Goal: Task Accomplishment & Management: Complete application form

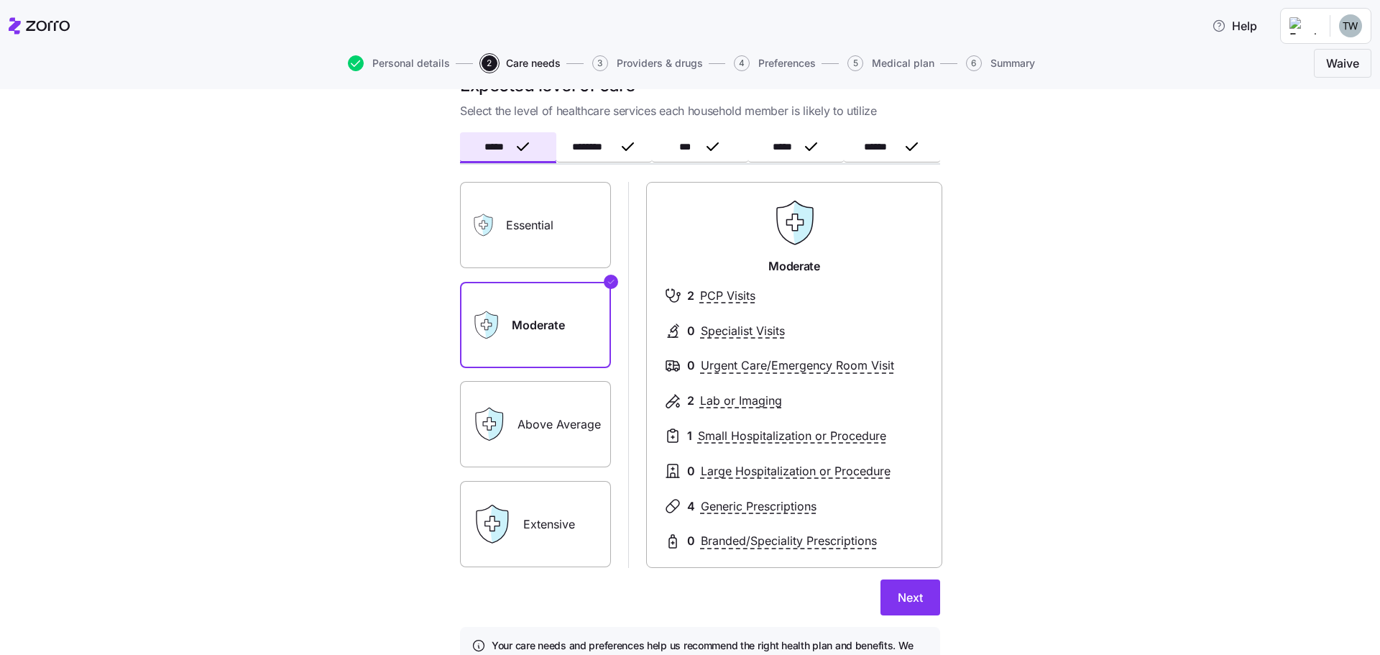
scroll to position [72, 0]
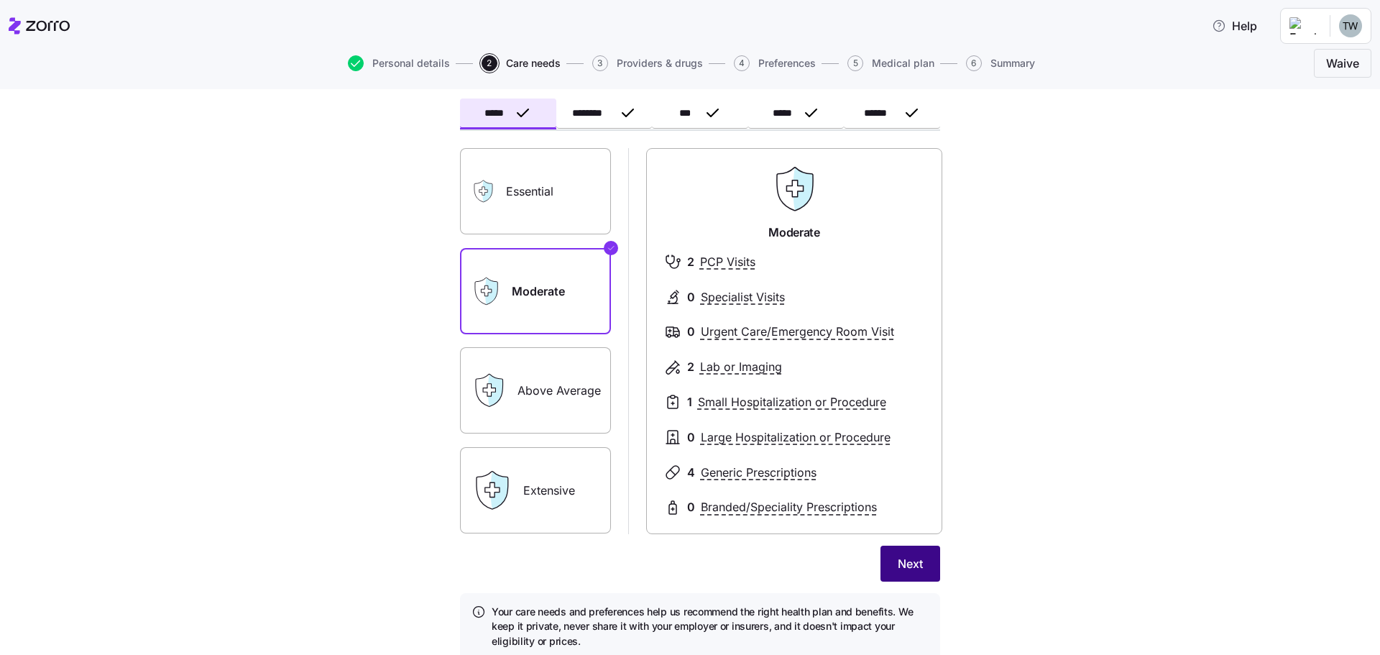
click at [897, 556] on span "Next" at bounding box center [909, 563] width 25 height 17
click at [899, 558] on span "Save" at bounding box center [909, 563] width 27 height 17
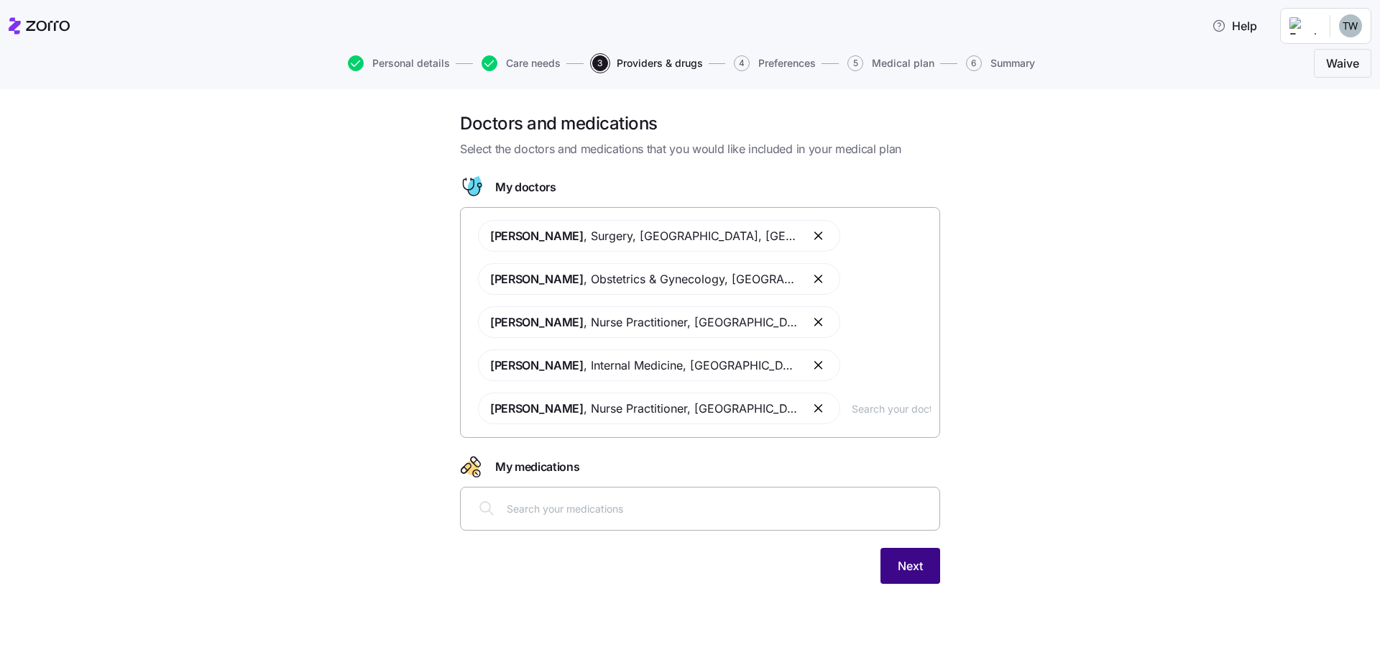
click at [920, 573] on span "Next" at bounding box center [909, 565] width 25 height 17
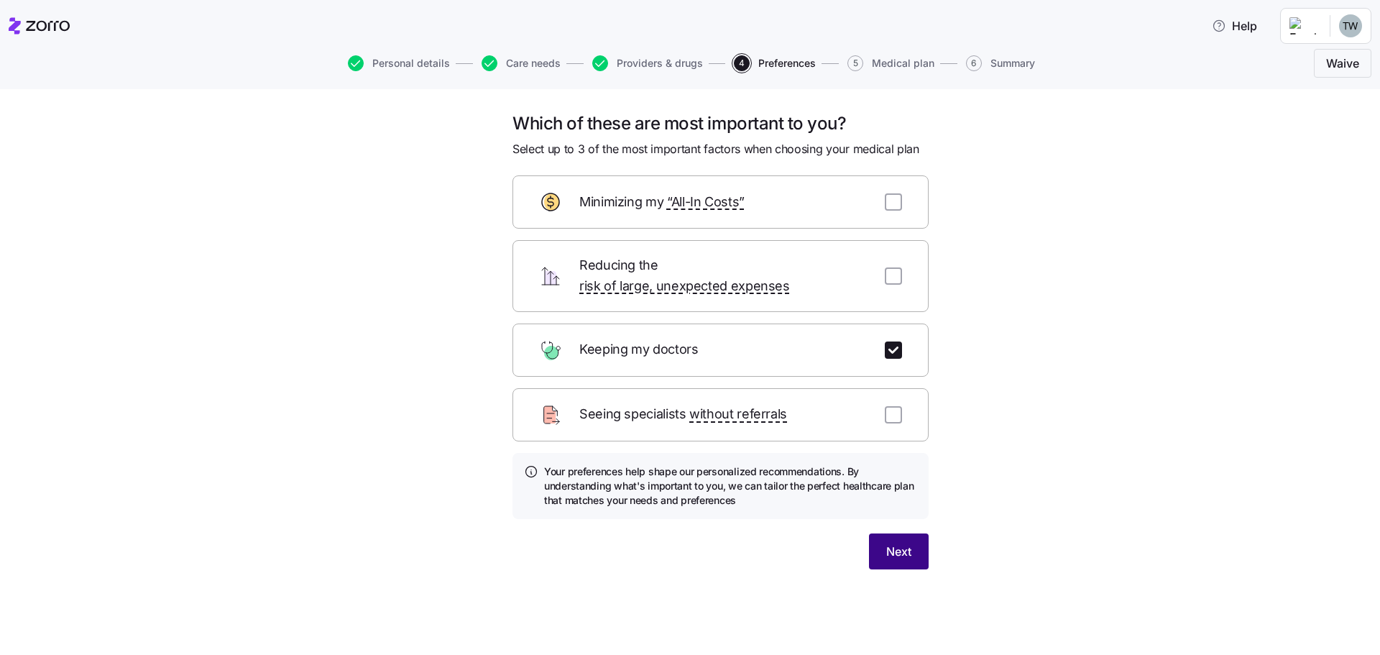
click at [887, 542] on span "Next" at bounding box center [898, 550] width 25 height 17
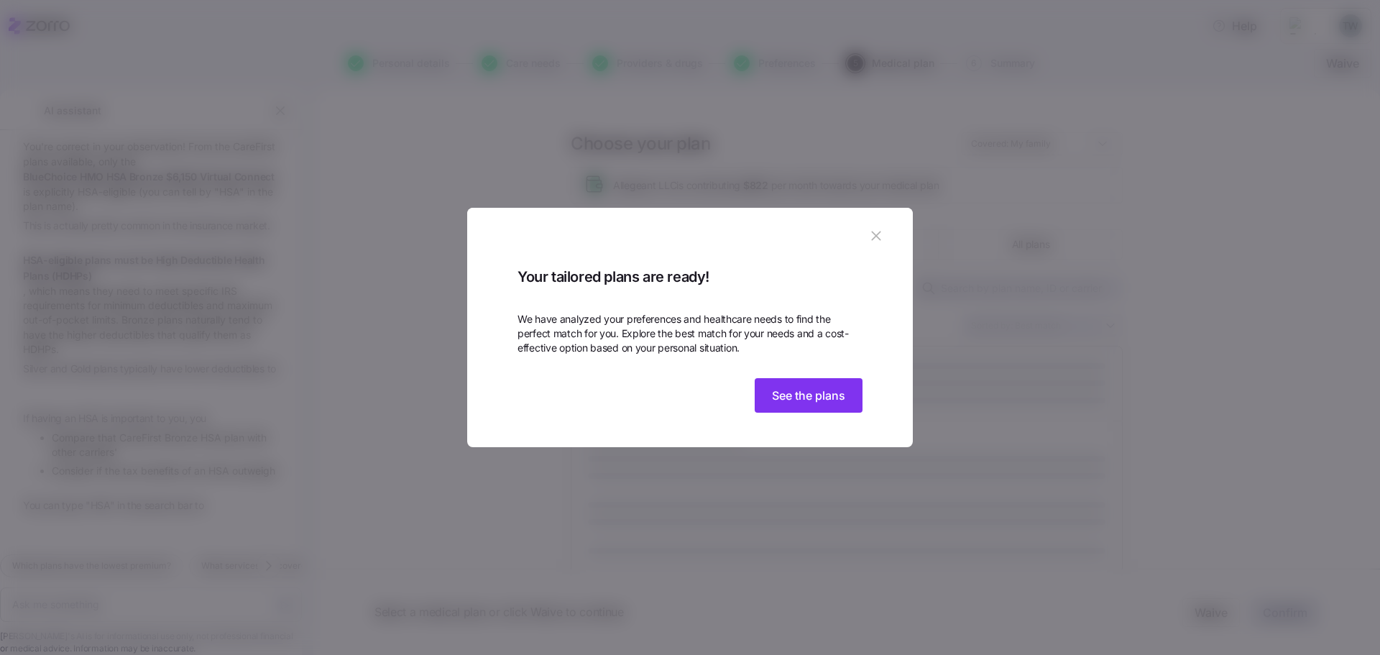
scroll to position [165, 0]
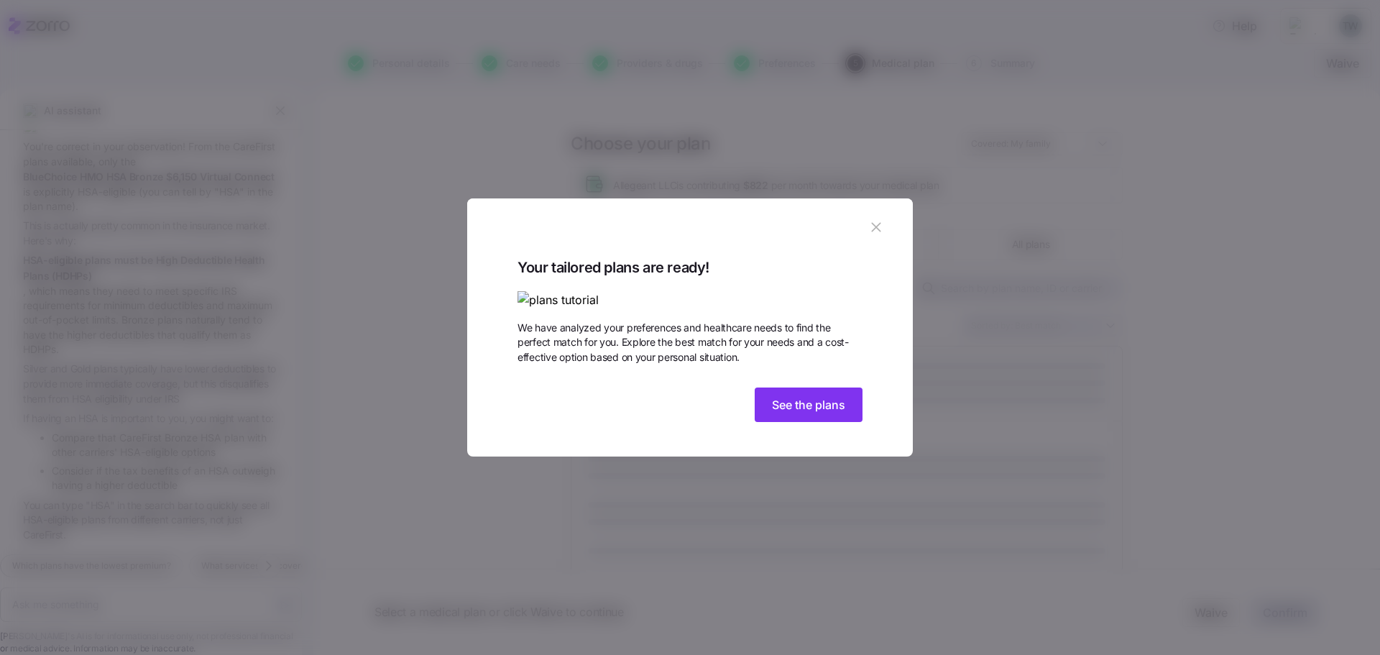
click at [875, 219] on icon "button" at bounding box center [876, 227] width 16 height 16
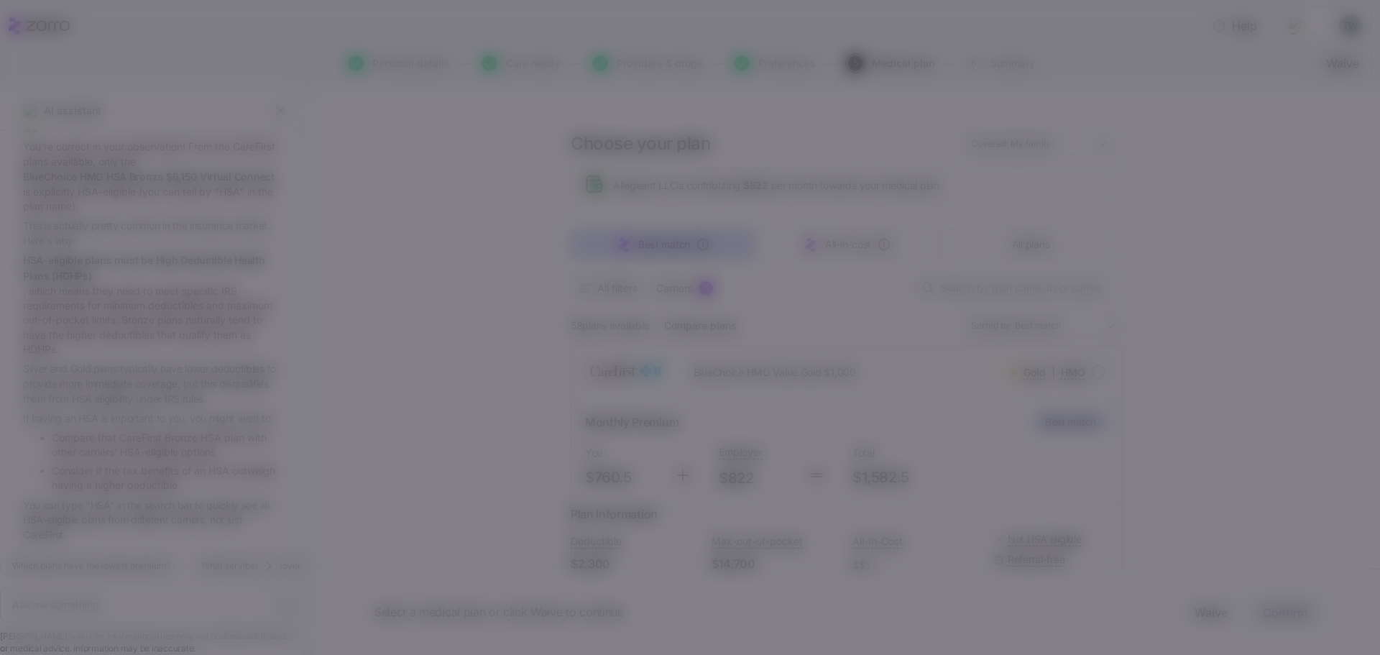
type textarea "x"
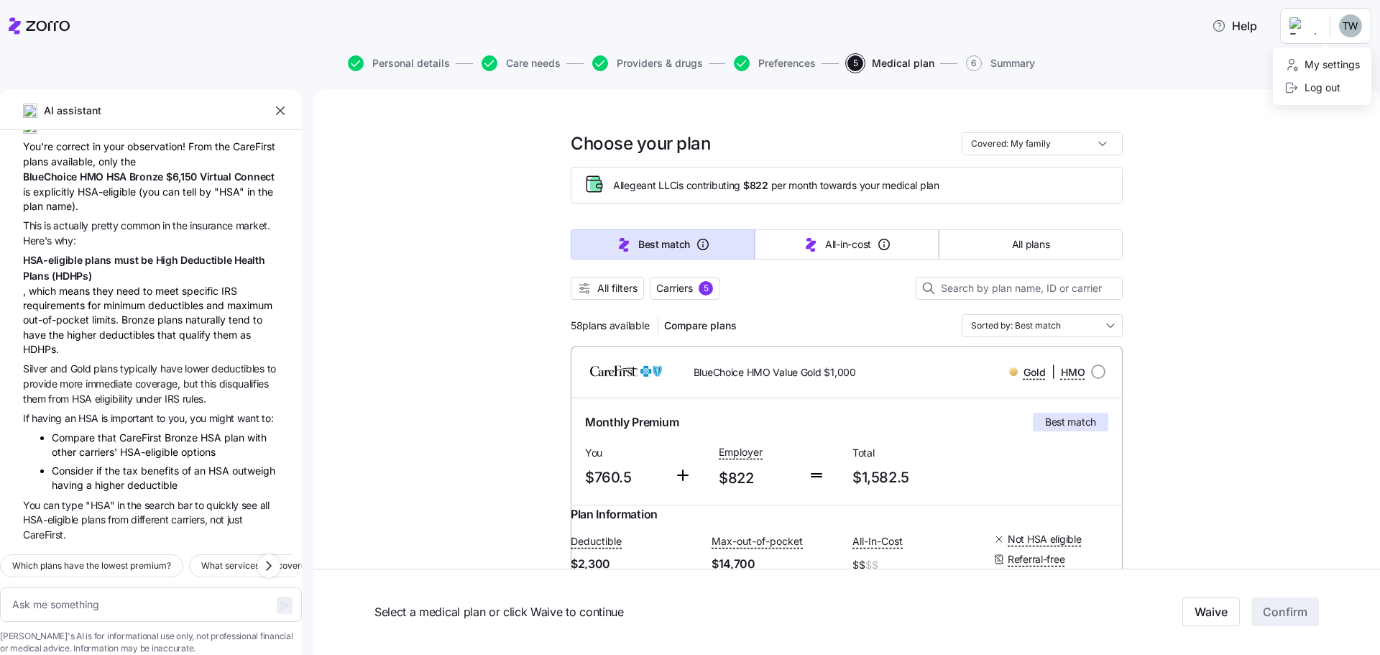
click at [1354, 26] on html "Help Personal details Care needs Providers & drugs Preferences 5 Medical plan 6…" at bounding box center [690, 323] width 1380 height 646
click at [1306, 88] on div "Log out" at bounding box center [1312, 88] width 56 height 16
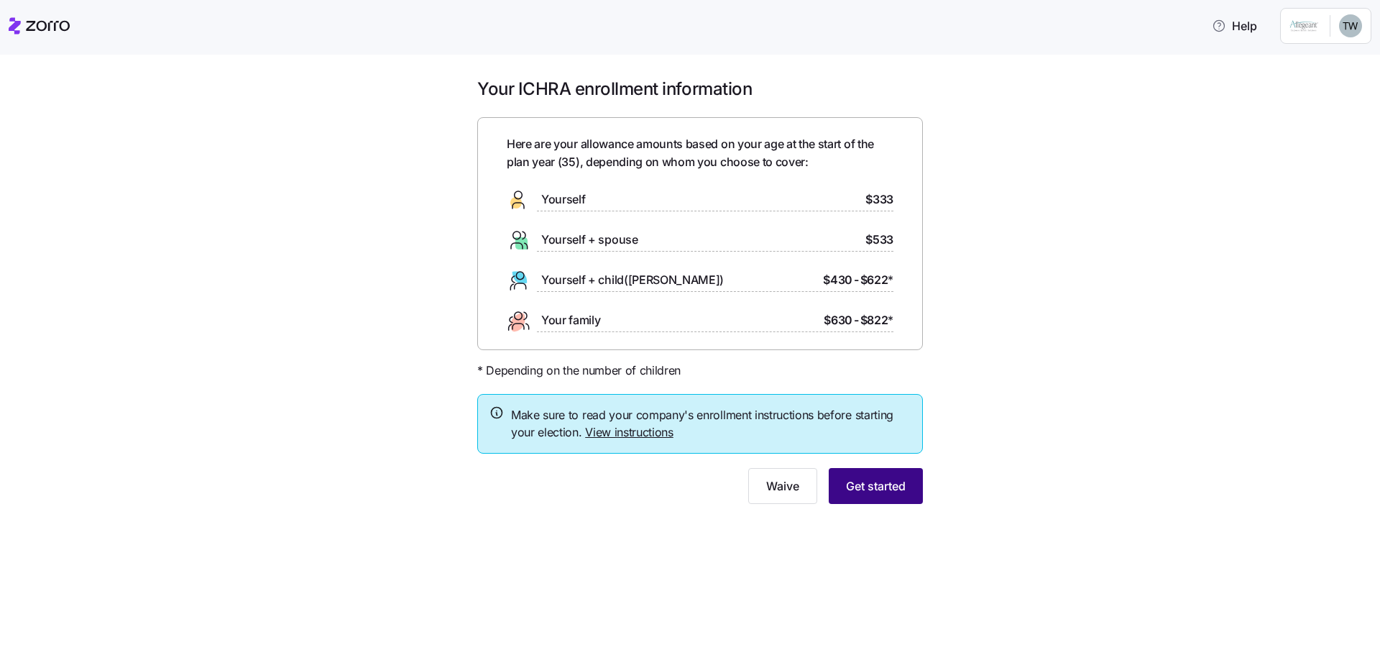
click at [888, 491] on span "Get started" at bounding box center [876, 485] width 60 height 17
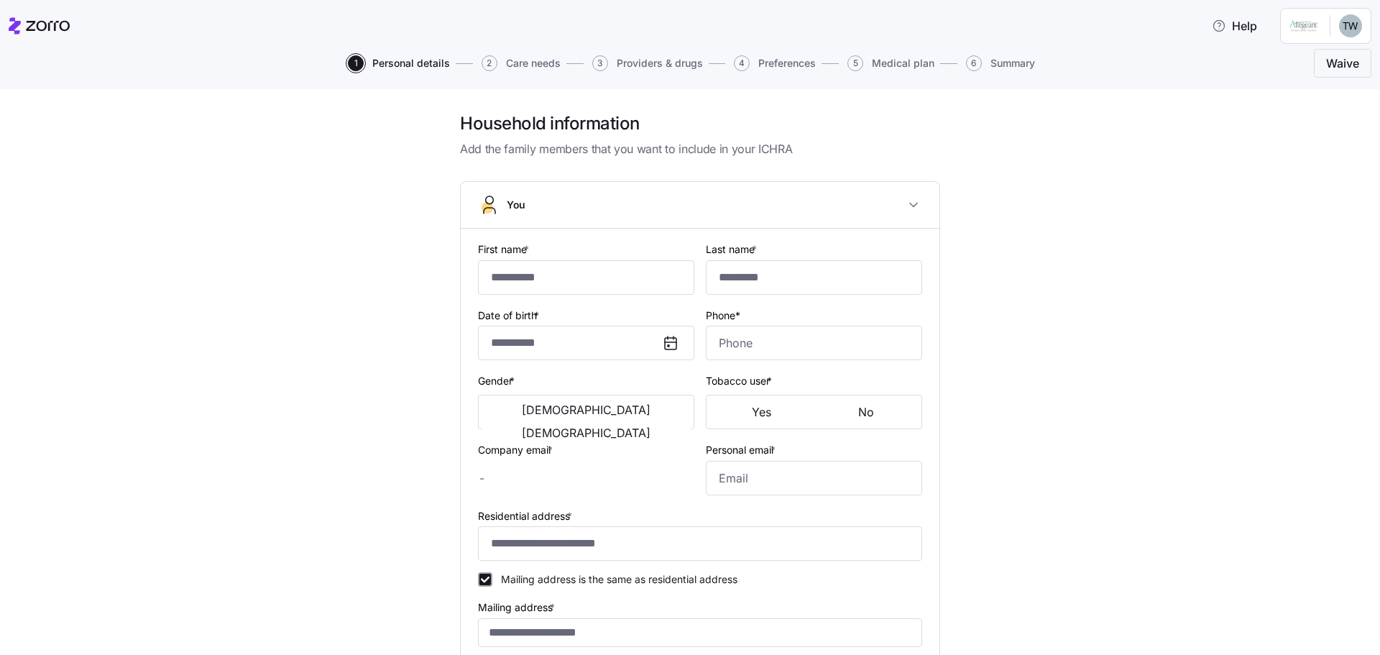
type input "*****"
type input "******"
type input "twillse@allegeant.net"
type input "willse.tyler@gmail.com"
type input "**********"
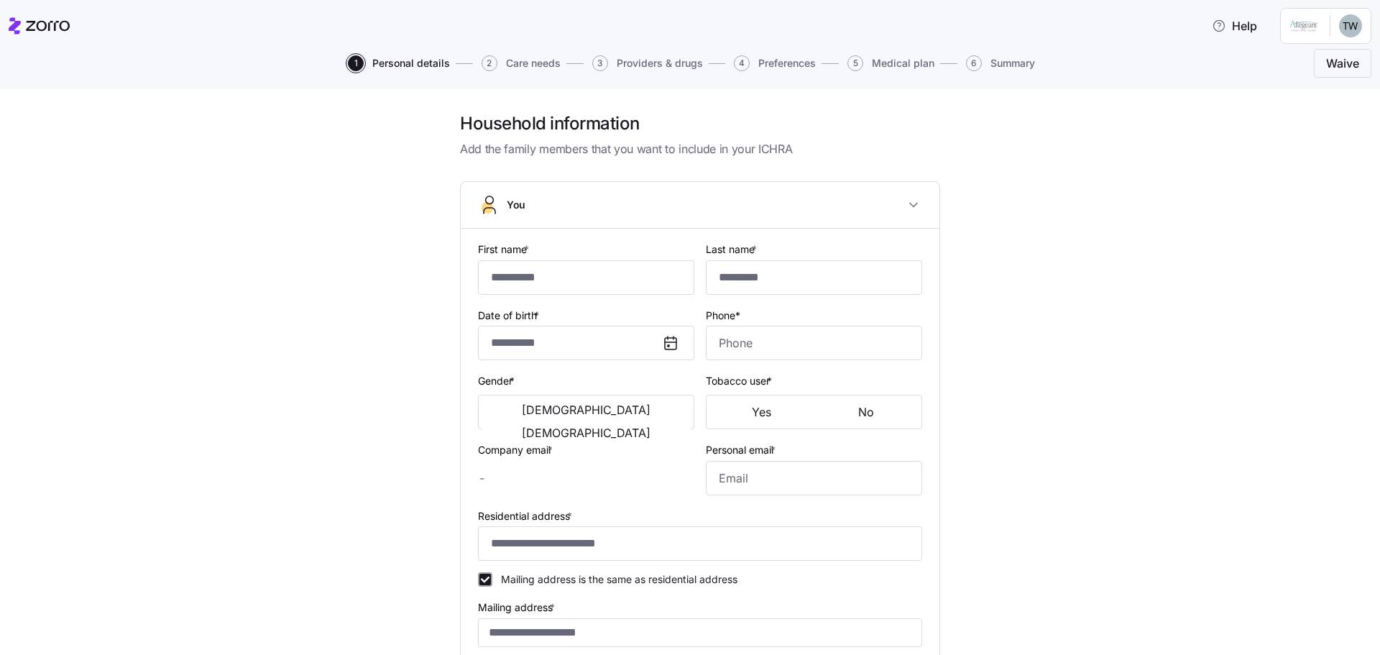
checkbox input "true"
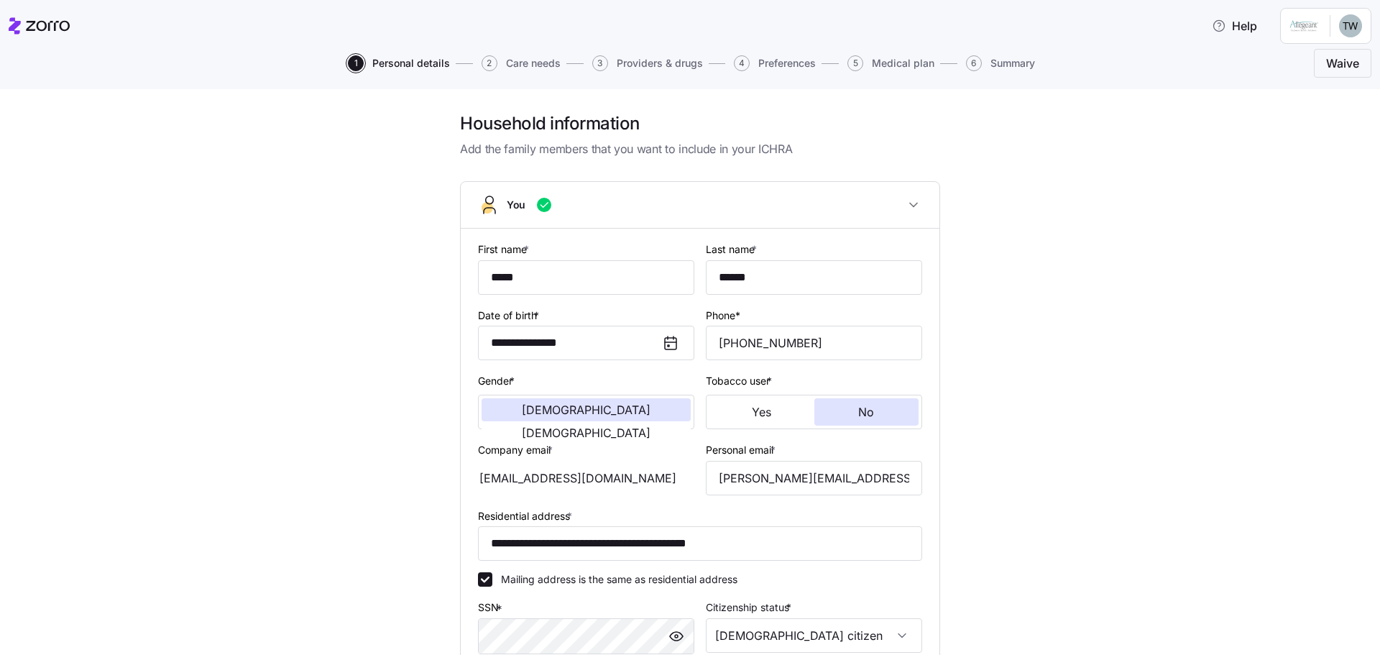
type input "**********"
type input "(410) 310-9405"
type input "US citizen"
type input "Married"
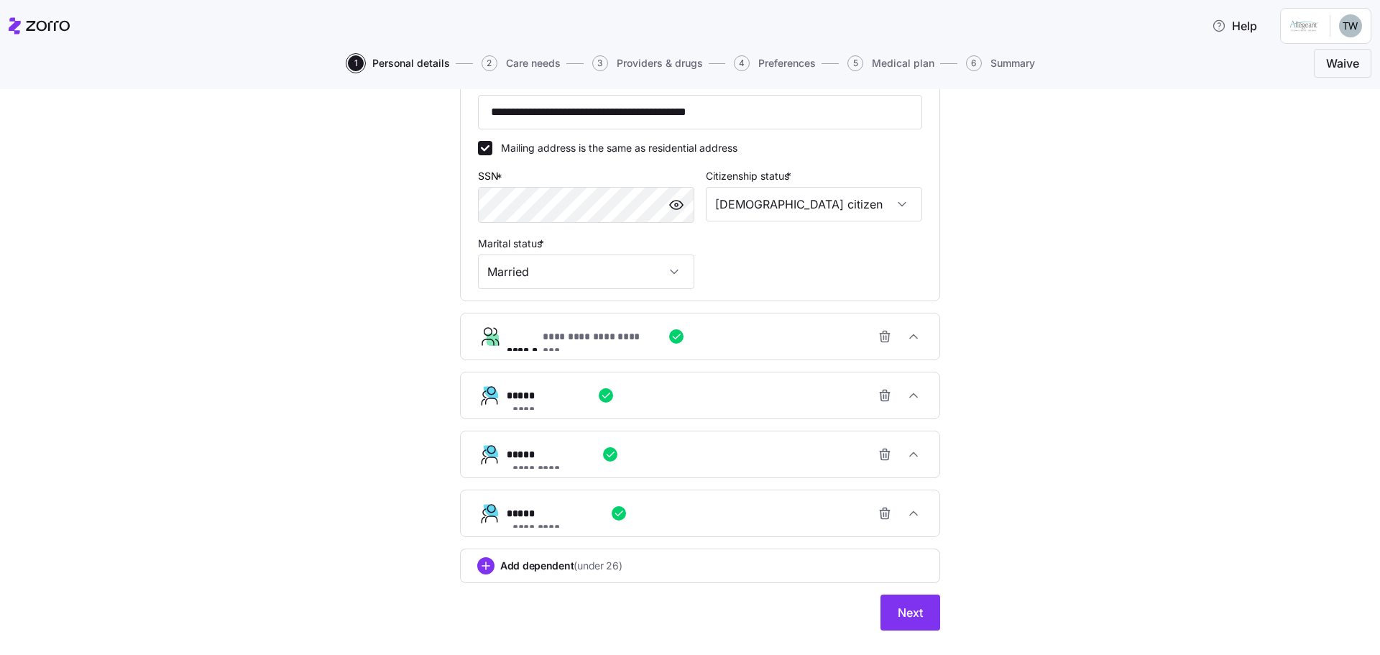
scroll to position [359, 0]
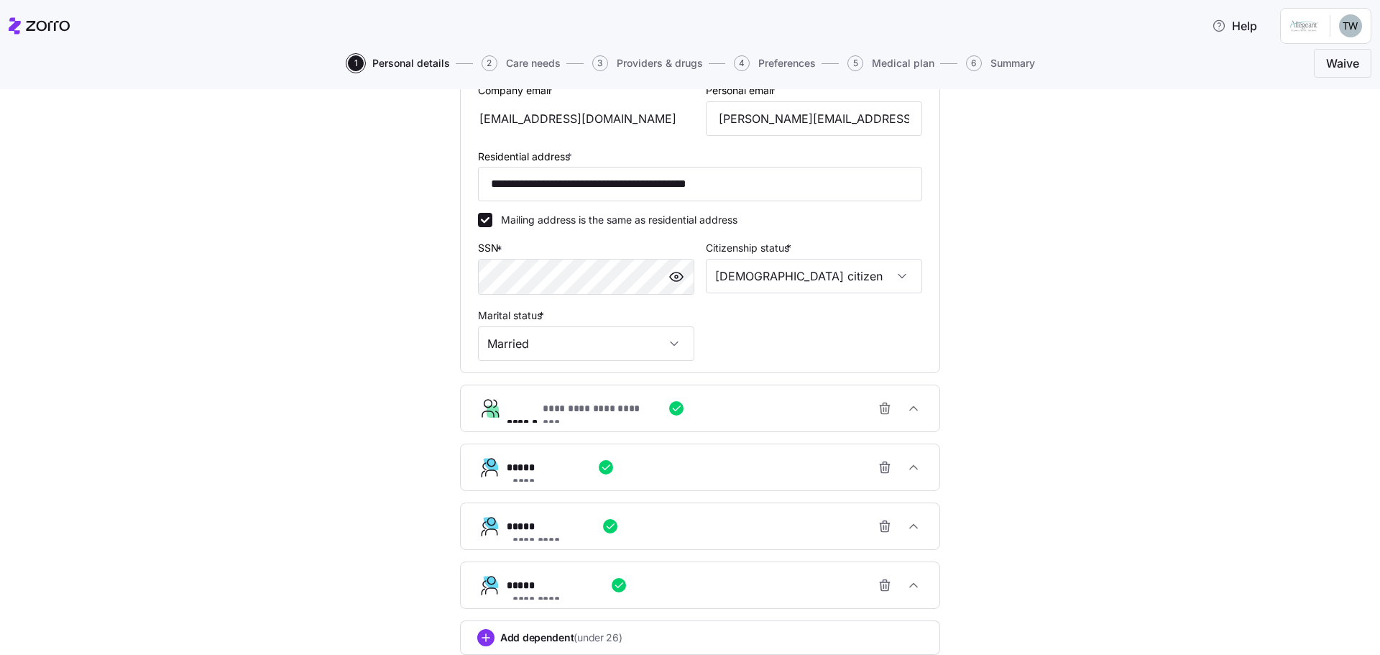
click at [802, 410] on div "**********" at bounding box center [706, 408] width 398 height 29
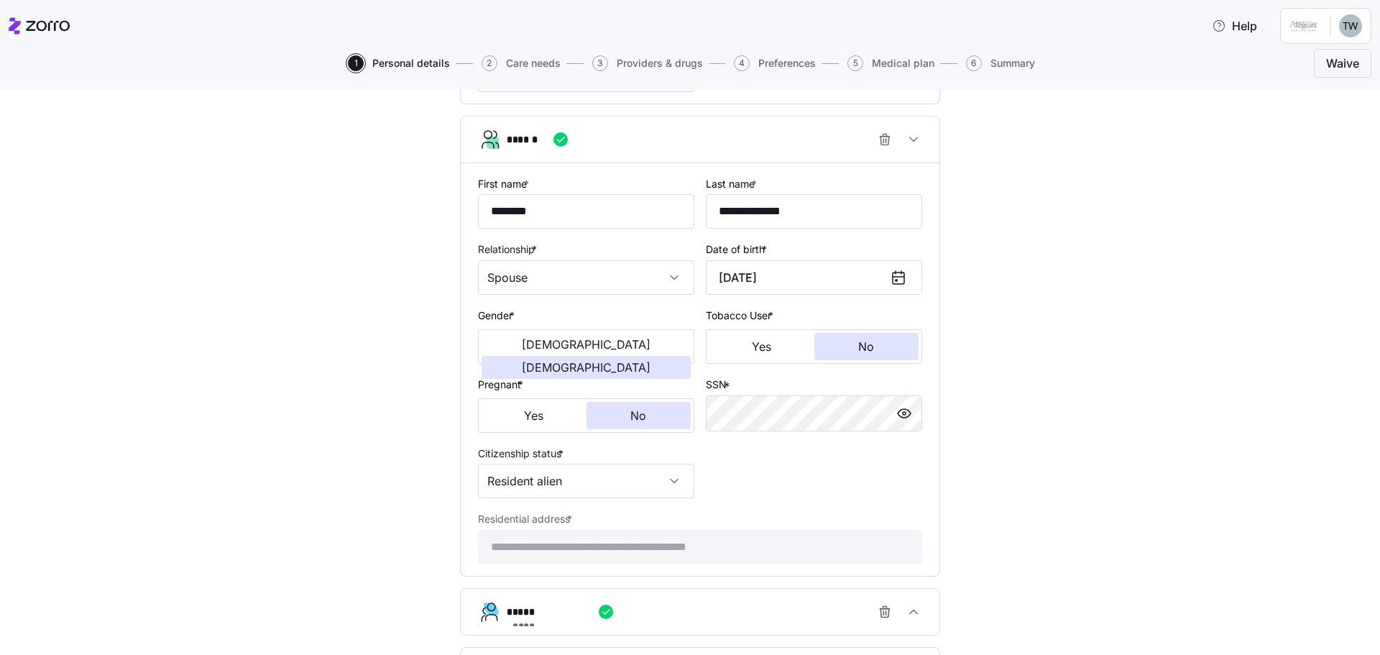
scroll to position [790, 0]
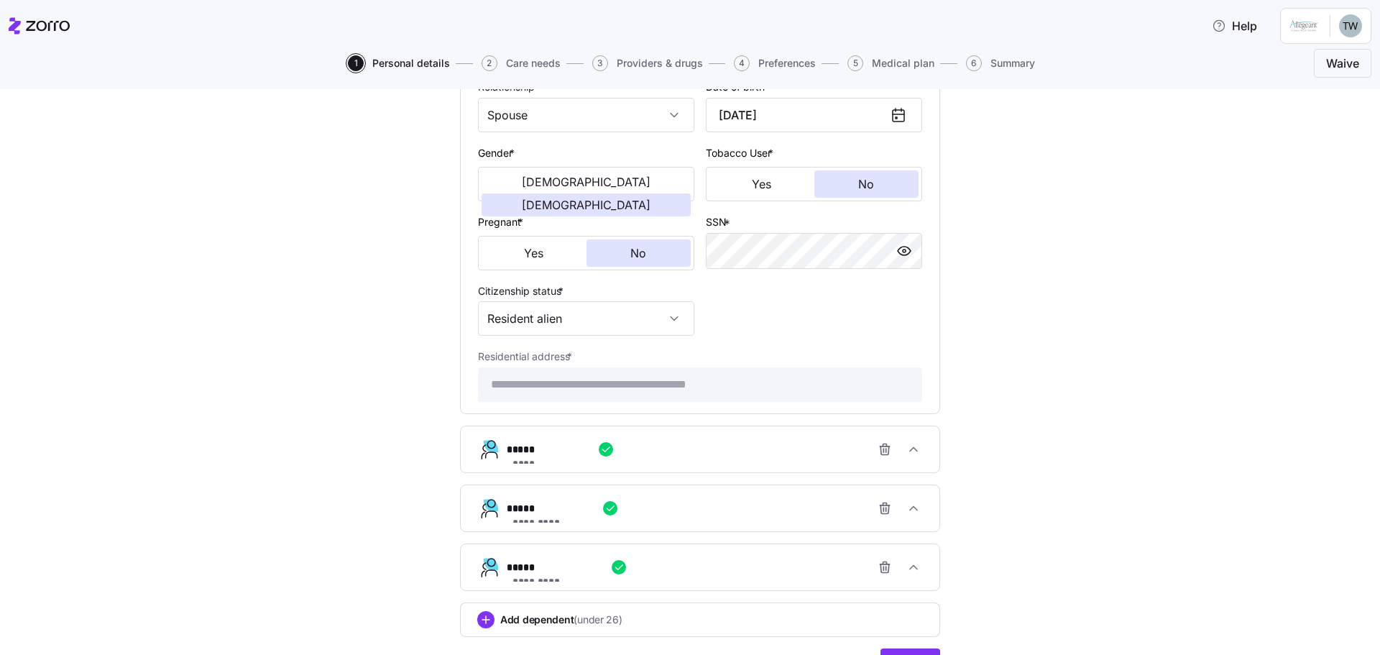
click at [668, 458] on div "**********" at bounding box center [706, 449] width 398 height 29
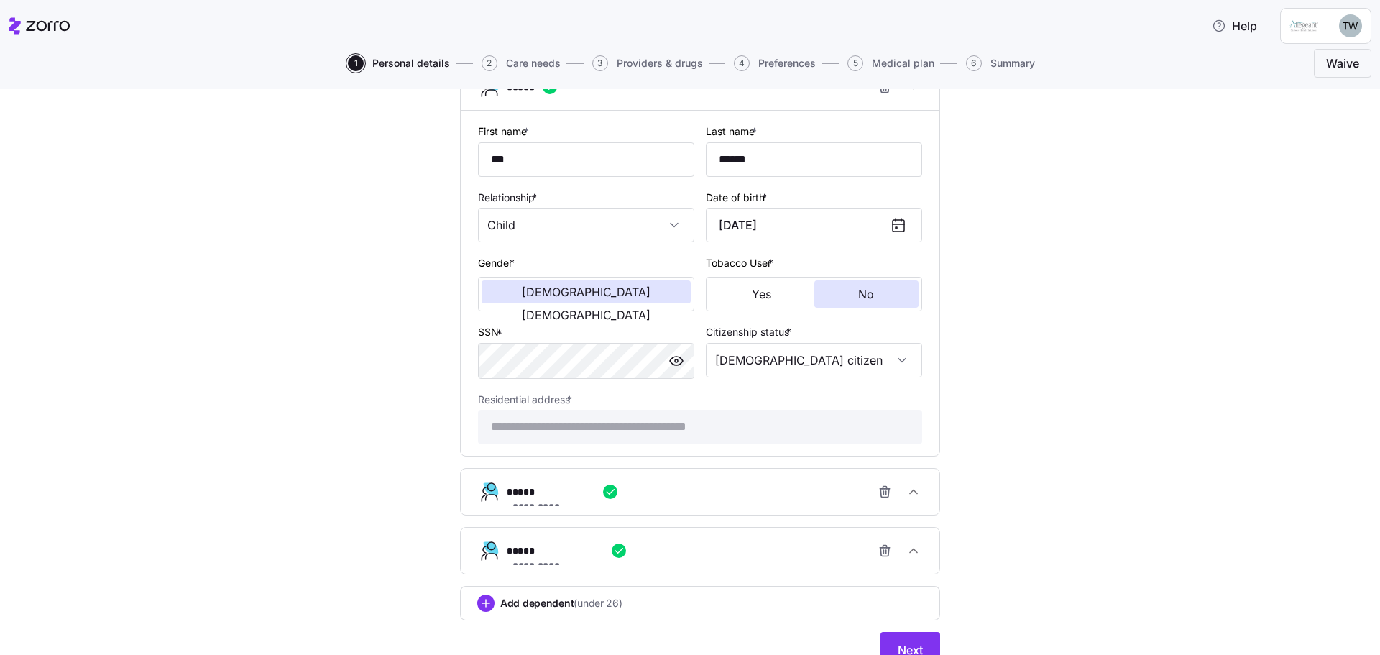
scroll to position [1217, 0]
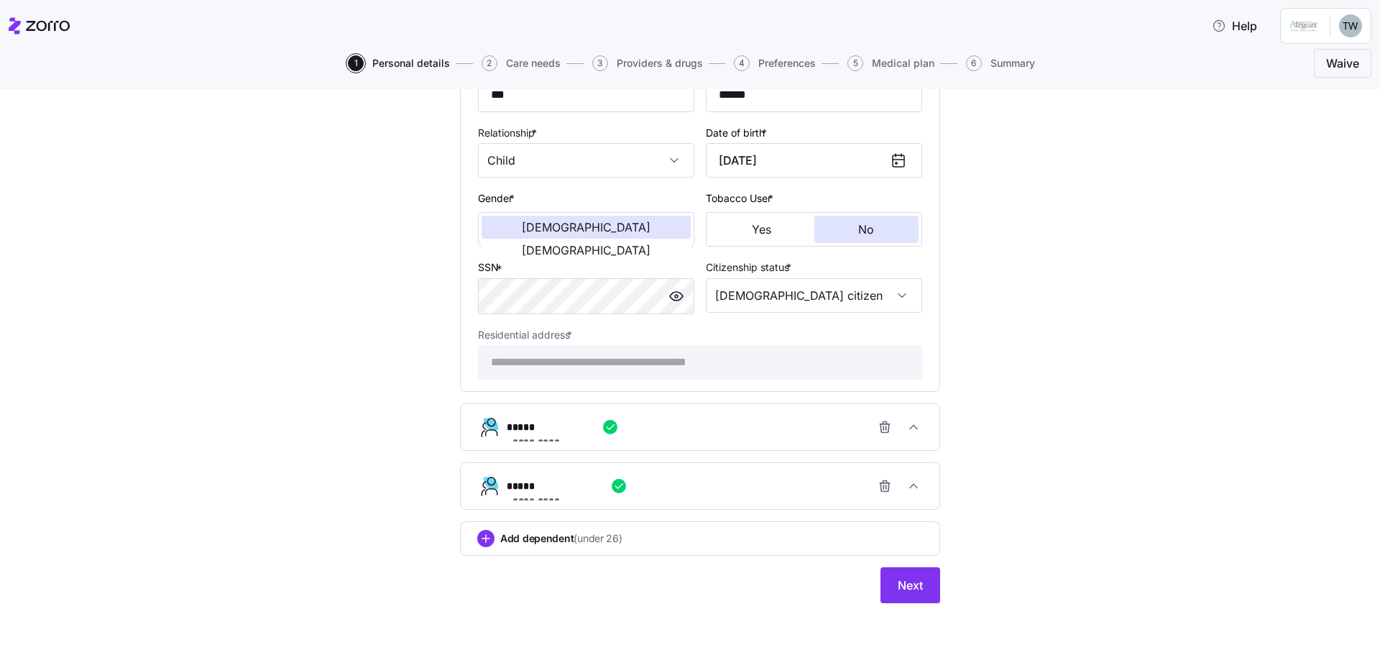
click at [680, 426] on div "**********" at bounding box center [706, 426] width 398 height 29
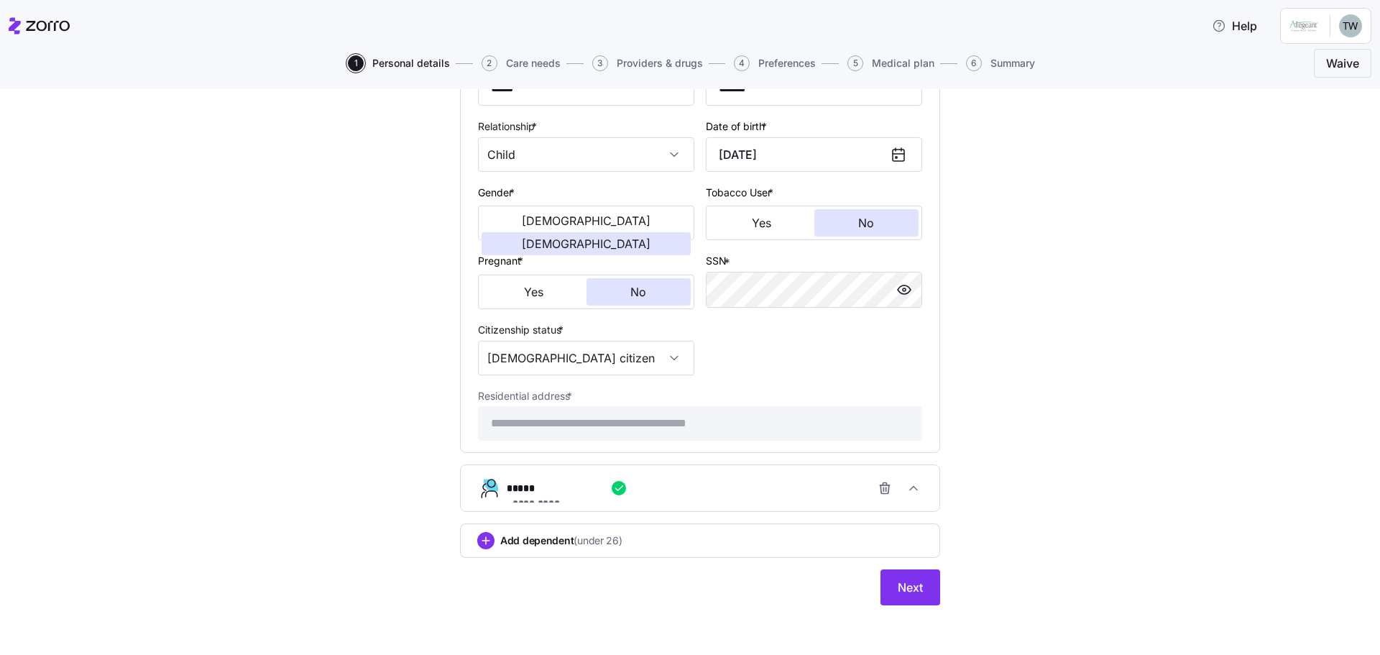
scroll to position [1630, 0]
click at [685, 489] on div "**********" at bounding box center [706, 485] width 398 height 29
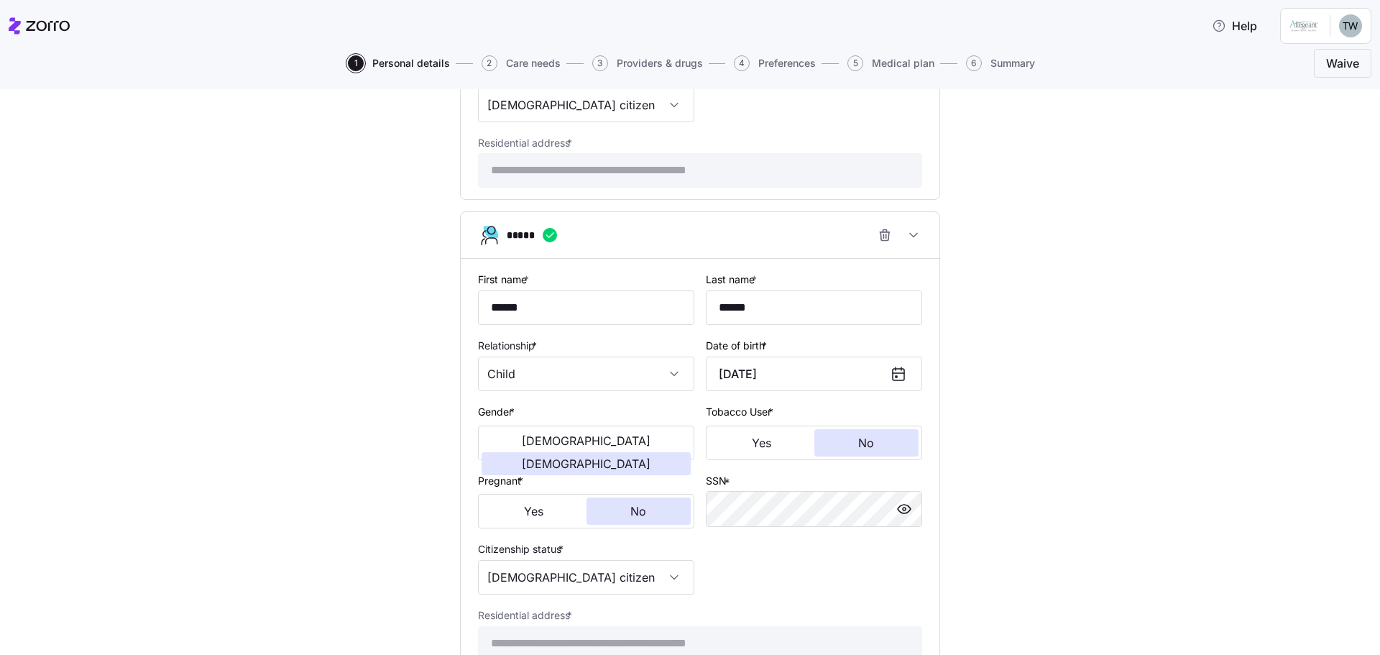
scroll to position [2044, 0]
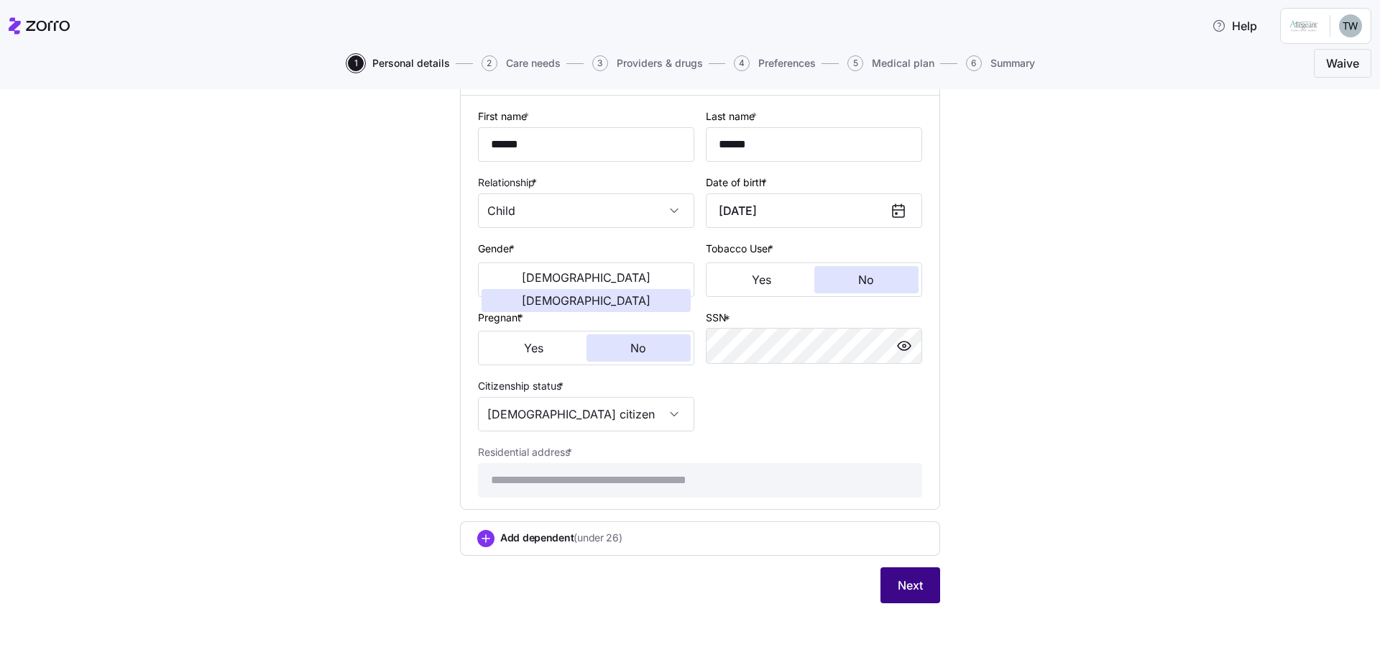
click at [908, 590] on span "Next" at bounding box center [909, 584] width 25 height 17
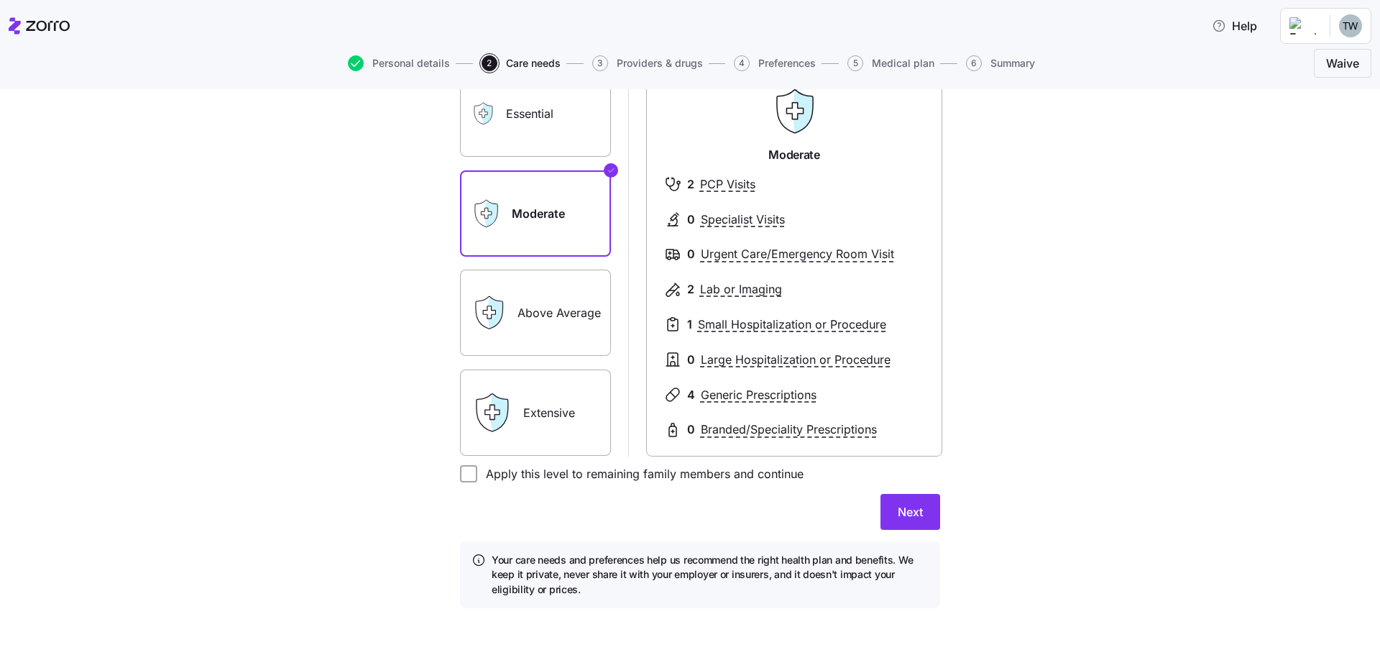
scroll to position [144, 0]
click at [460, 470] on input "Apply this level to remaining family members and continue" at bounding box center [468, 471] width 17 height 17
checkbox input "true"
drag, startPoint x: 890, startPoint y: 507, endPoint x: 909, endPoint y: 509, distance: 18.8
click at [890, 508] on button "Next" at bounding box center [910, 510] width 60 height 36
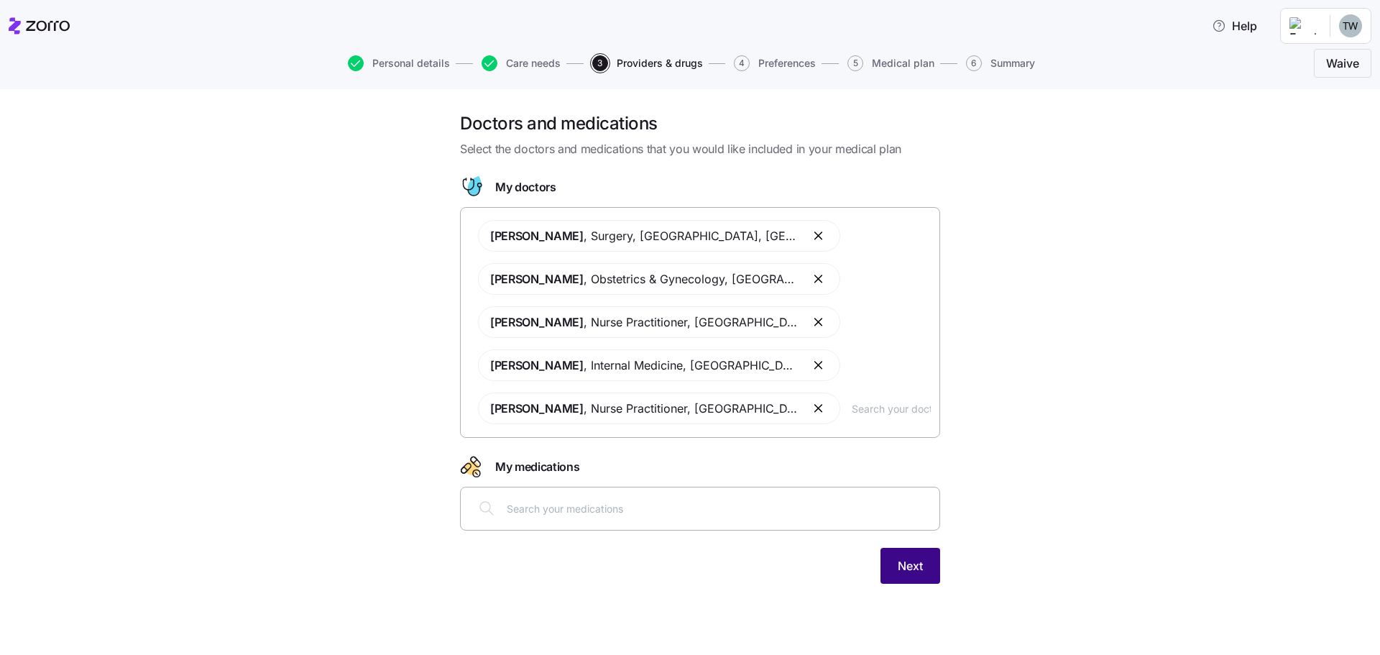
click at [902, 565] on span "Next" at bounding box center [909, 565] width 25 height 17
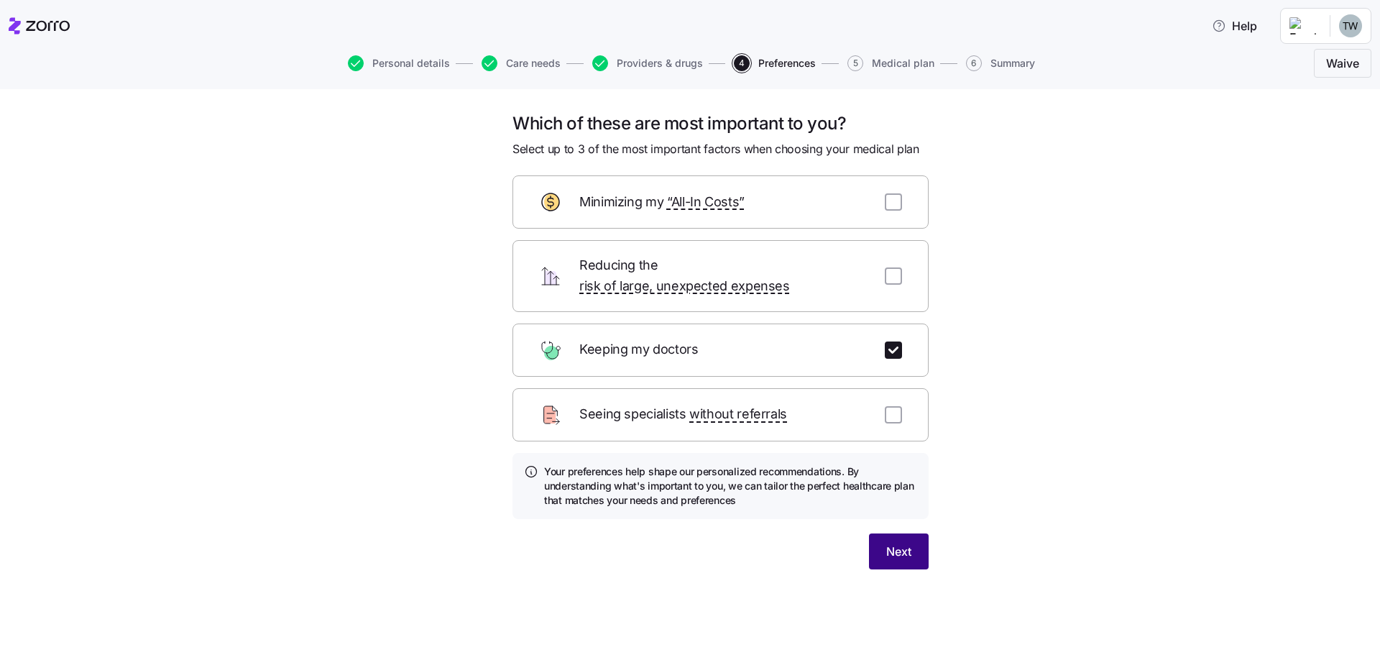
click at [906, 545] on button "Next" at bounding box center [899, 551] width 60 height 36
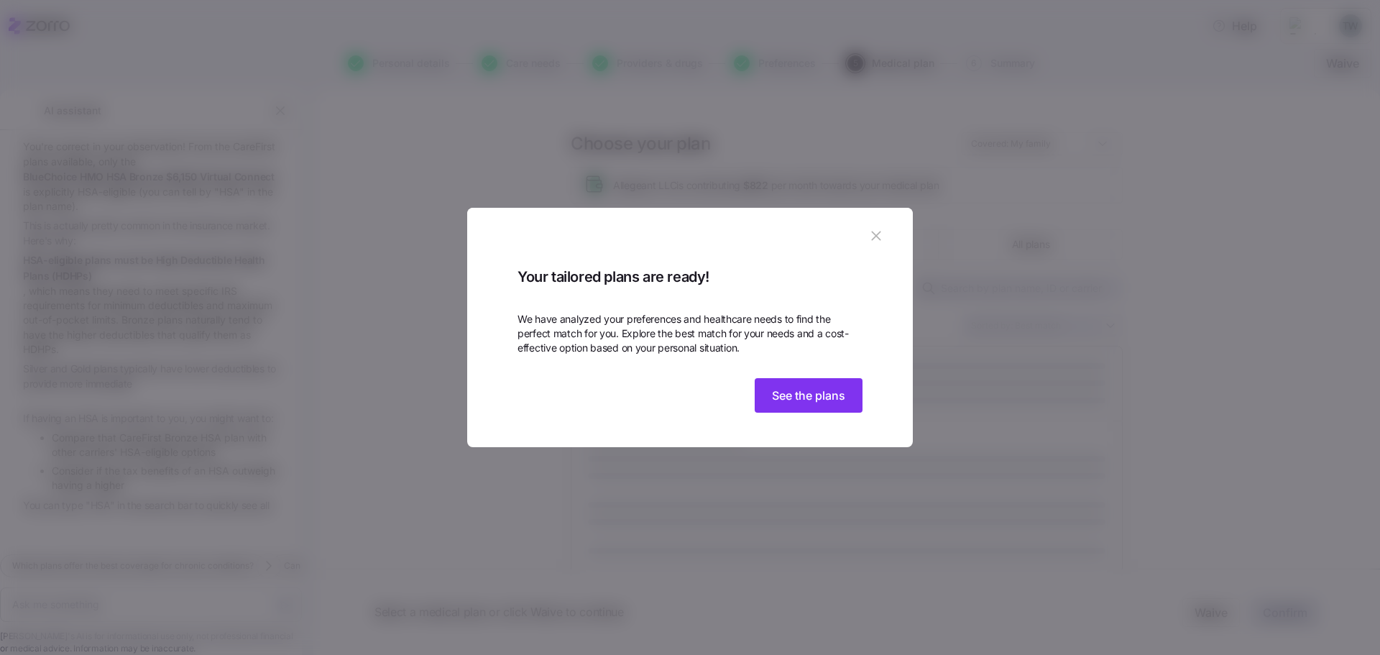
scroll to position [165, 0]
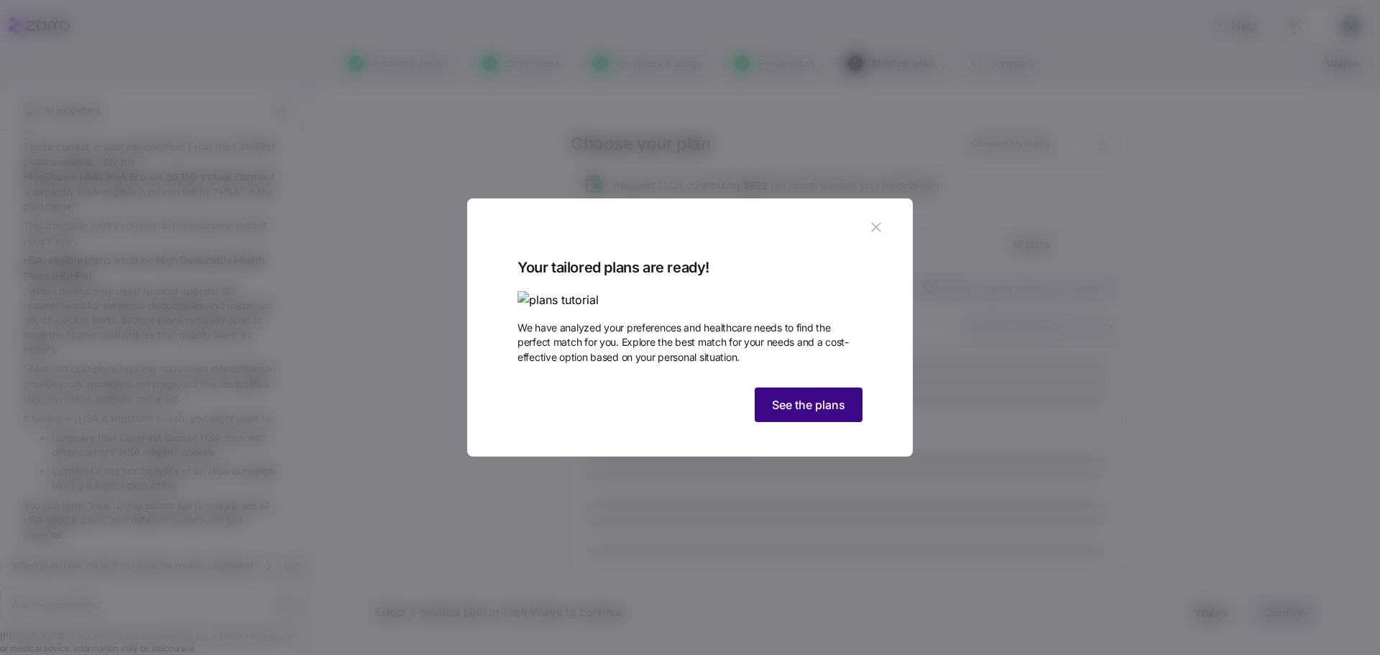
drag, startPoint x: 809, startPoint y: 500, endPoint x: 941, endPoint y: 523, distance: 133.5
click at [808, 422] on button "See the plans" at bounding box center [808, 404] width 108 height 34
type textarea "x"
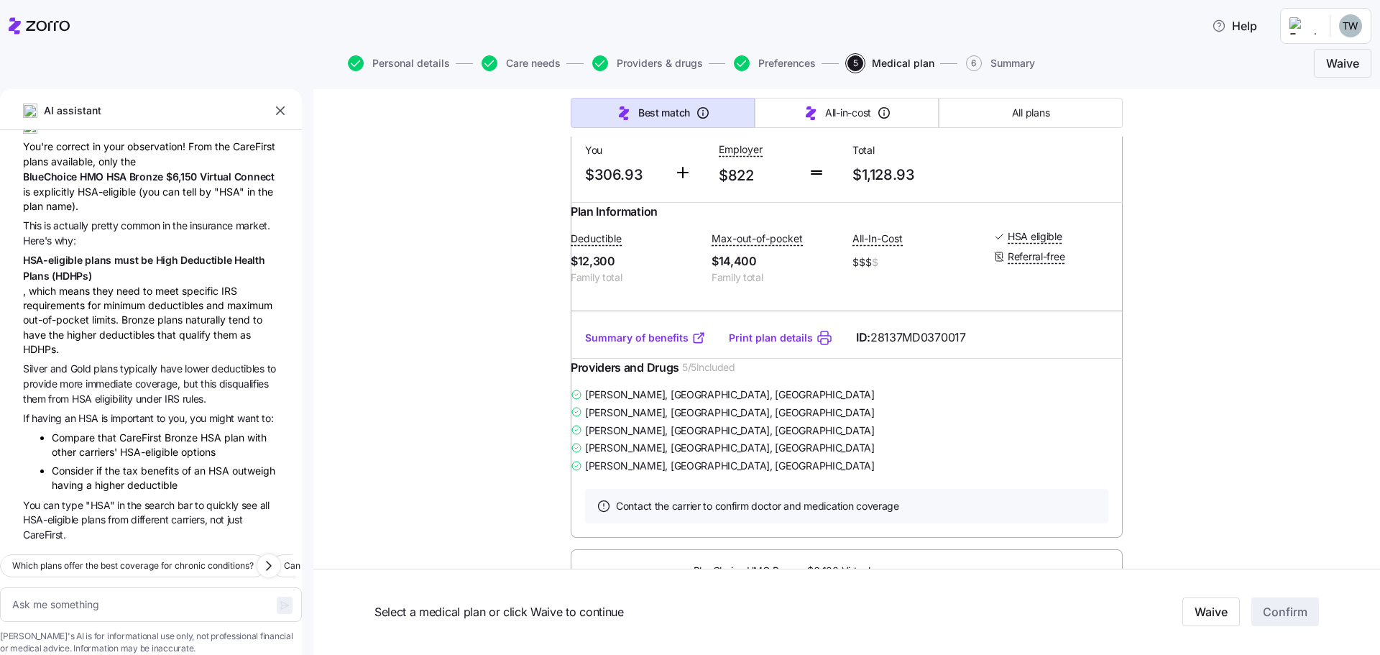
scroll to position [1293, 0]
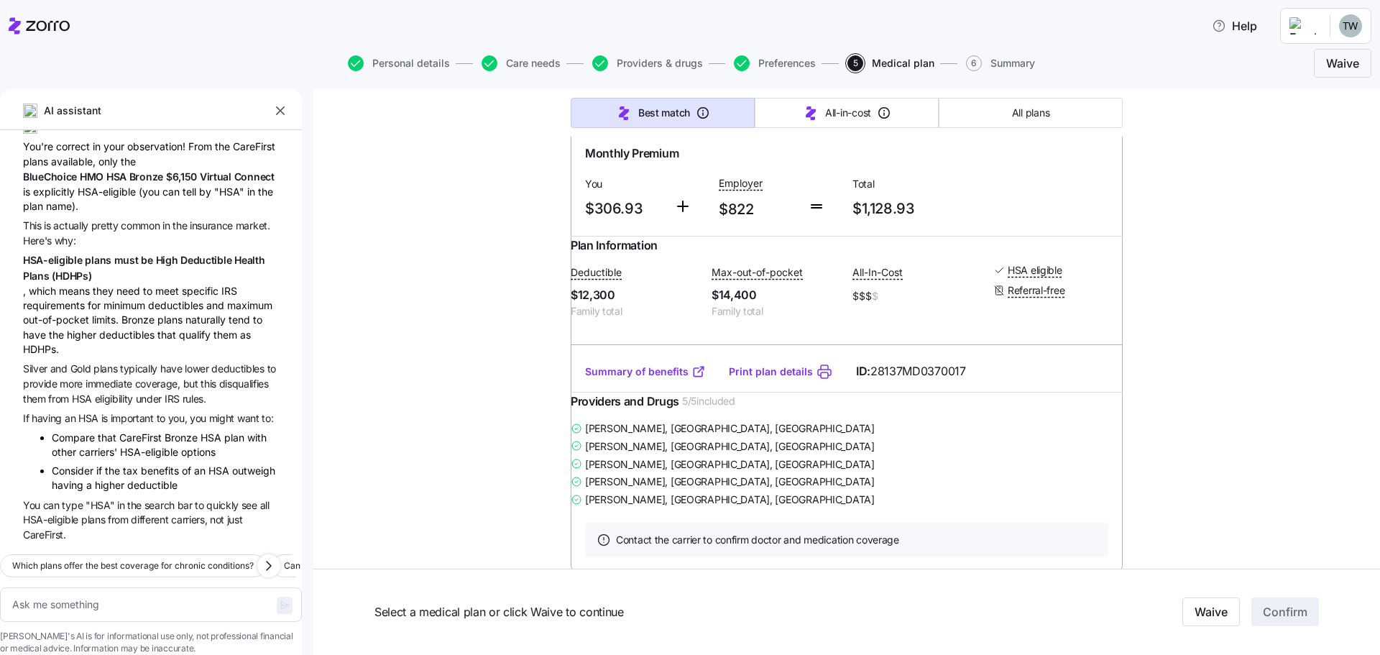
click at [1091, 107] on input "radio" at bounding box center [1098, 100] width 14 height 14
radio input "true"
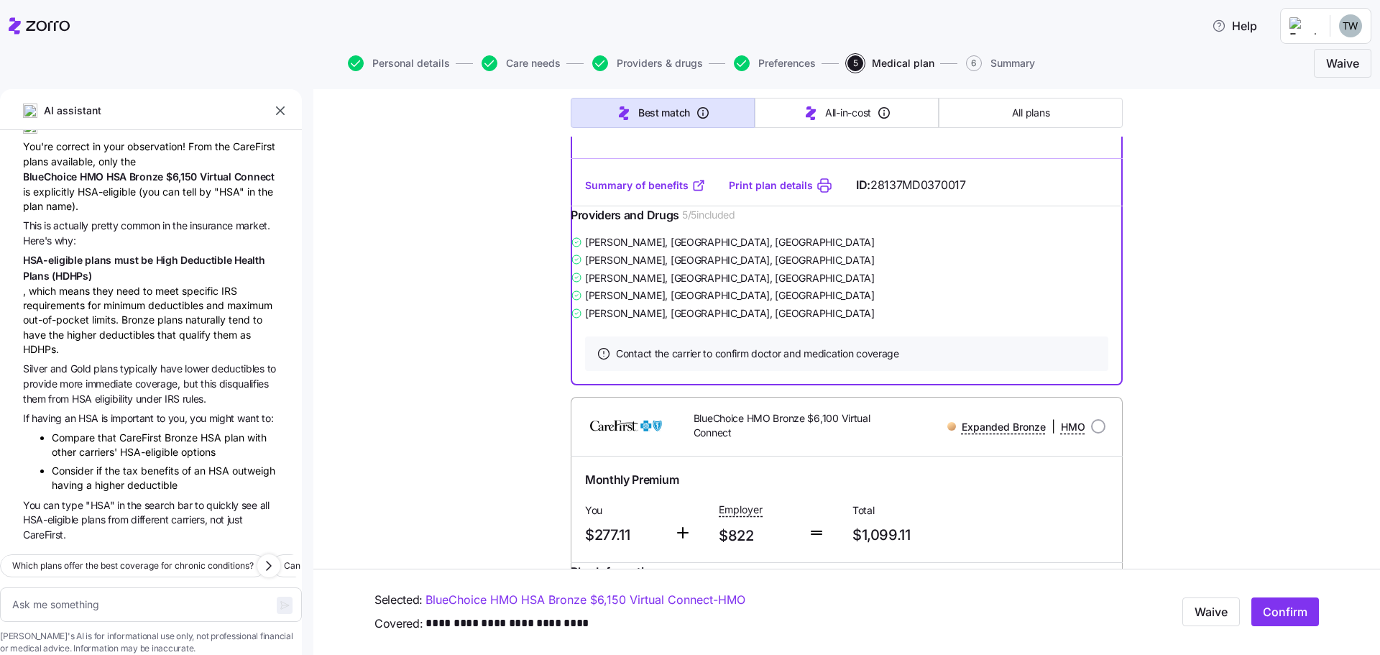
scroll to position [1509, 0]
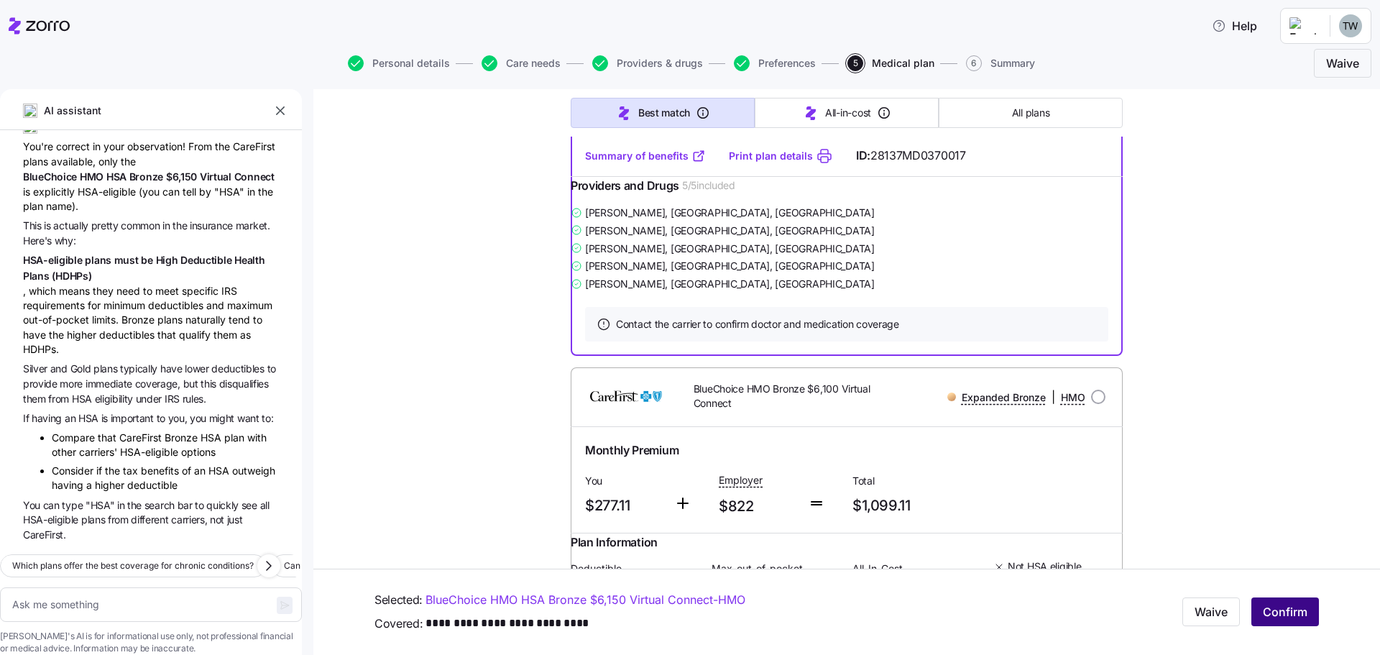
click at [1272, 610] on span "Confirm" at bounding box center [1284, 612] width 45 height 17
type textarea "x"
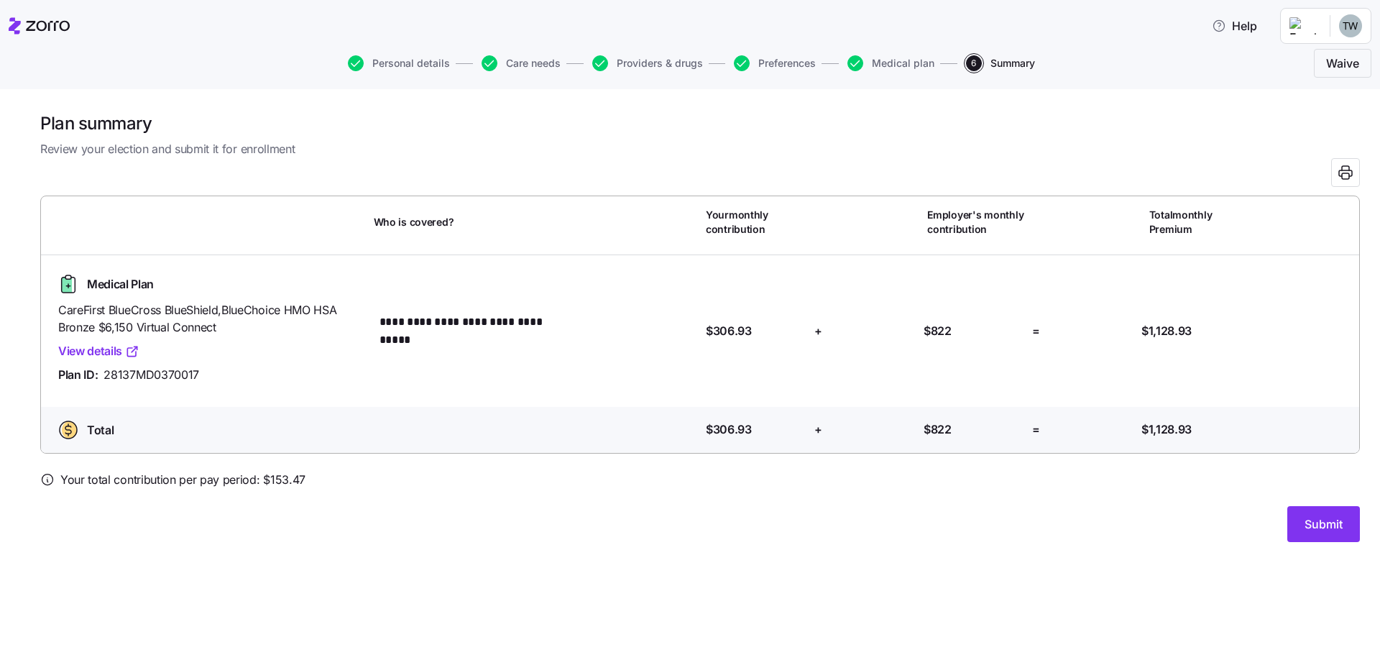
click at [82, 348] on link "View details" at bounding box center [98, 351] width 81 height 18
click at [1319, 519] on span "Submit" at bounding box center [1323, 523] width 38 height 17
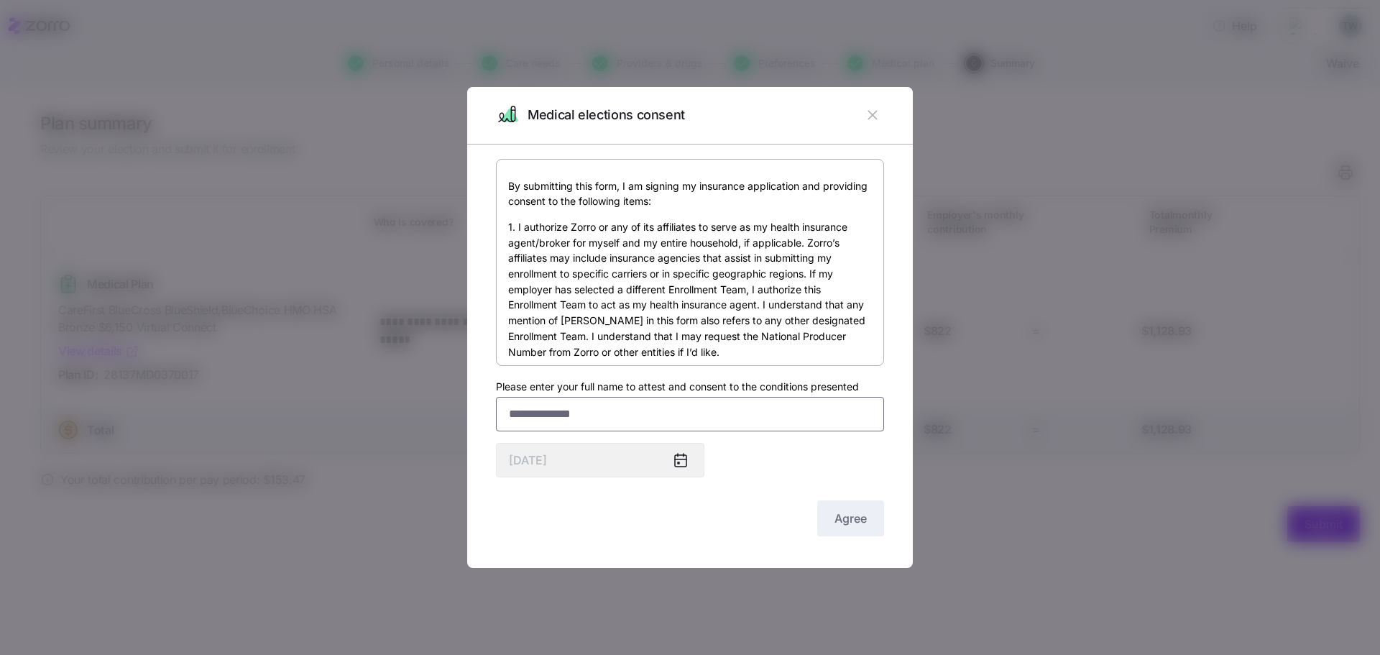
click at [597, 418] on input "Please enter your full name to attest and consent to the conditions presented" at bounding box center [690, 414] width 388 height 34
type input "**********"
click at [833, 519] on button "Agree" at bounding box center [850, 518] width 67 height 36
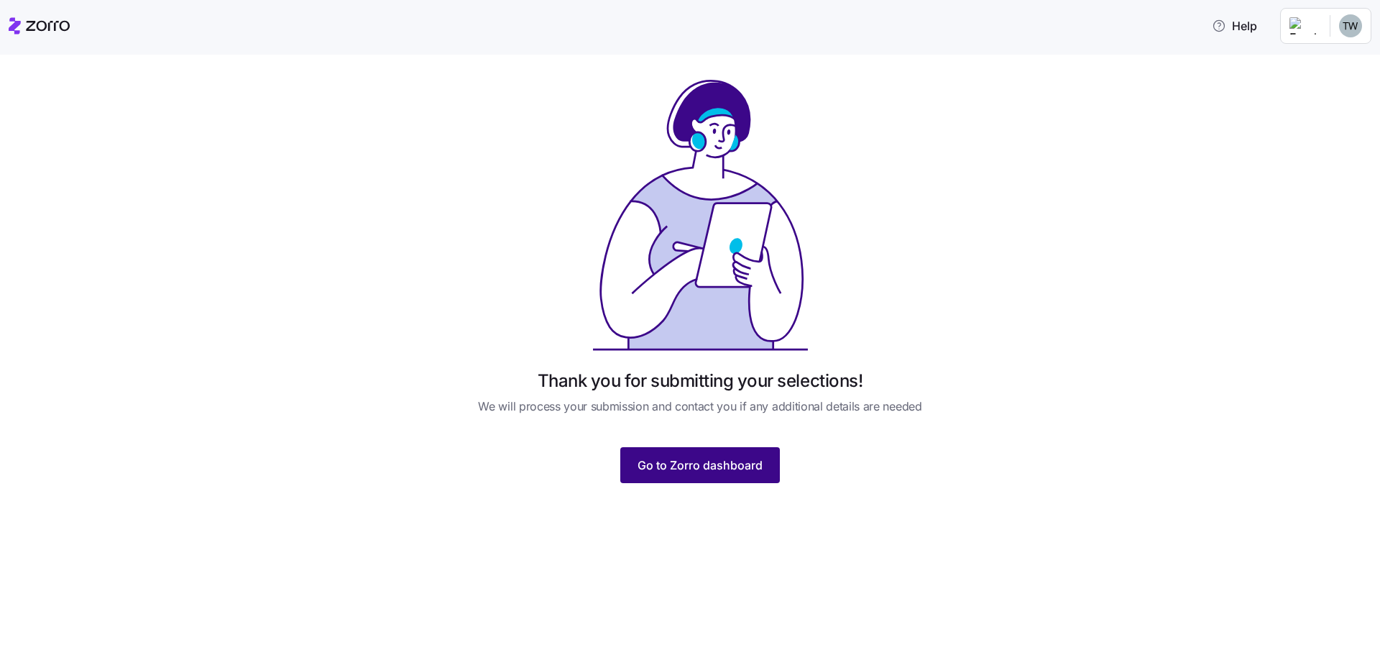
click at [736, 463] on span "Go to Zorro dashboard" at bounding box center [699, 464] width 125 height 17
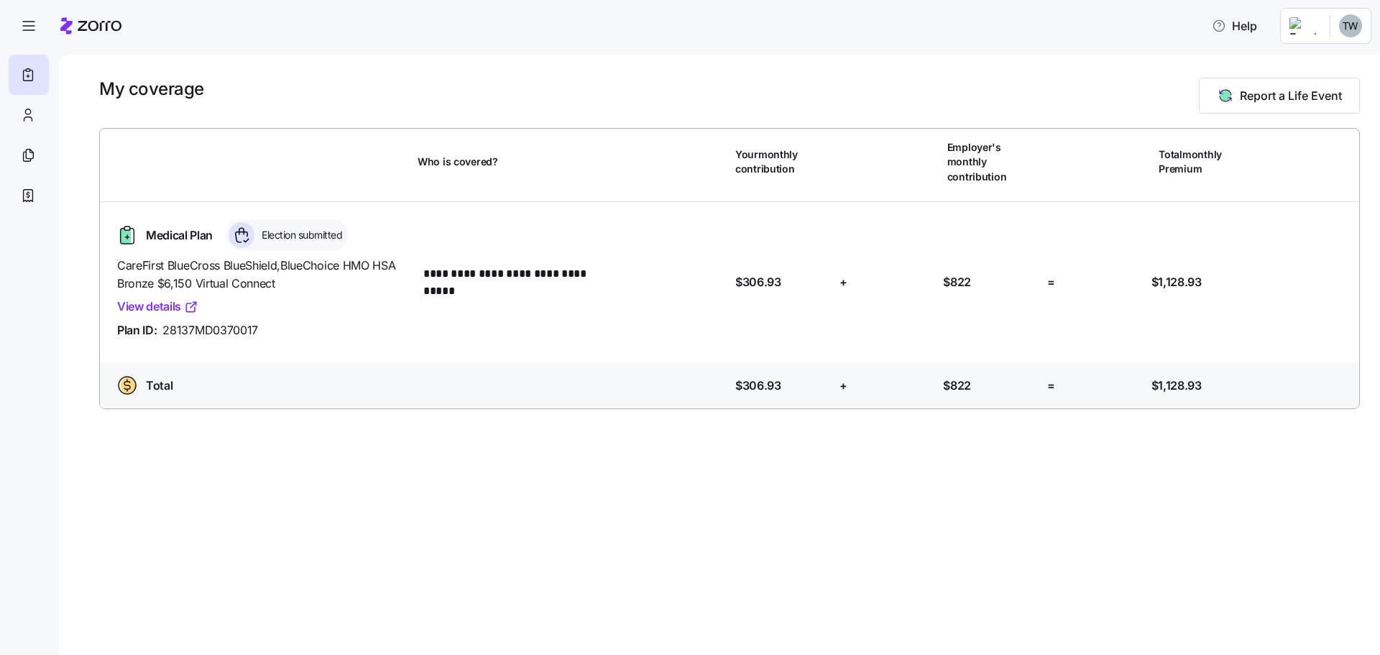
click at [1343, 29] on html "**********" at bounding box center [690, 323] width 1380 height 646
click at [1294, 86] on icon at bounding box center [1291, 87] width 14 height 14
